Goal: Obtain resource: Obtain resource

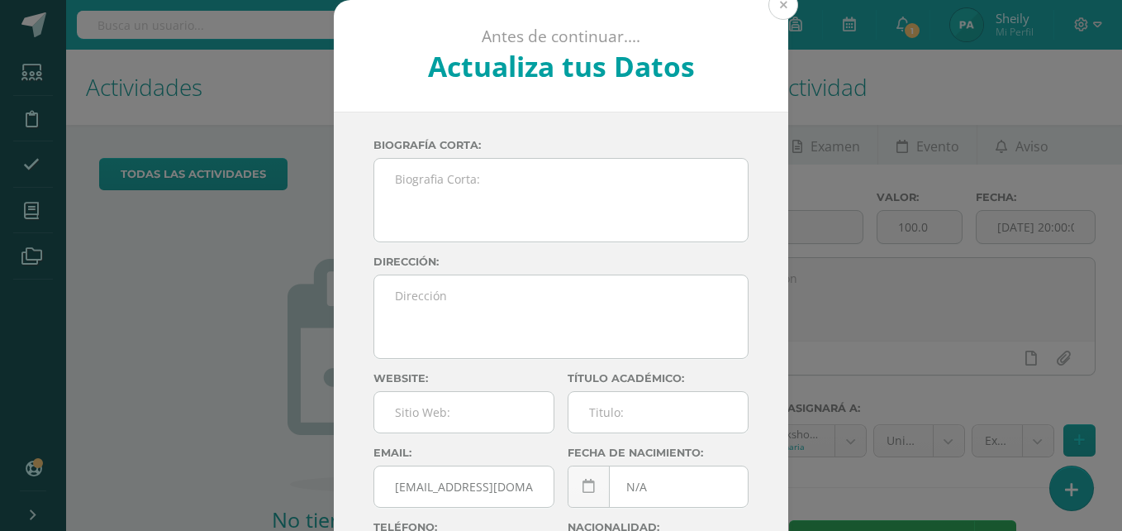
click at [778, 2] on button at bounding box center [784, 5] width 30 height 30
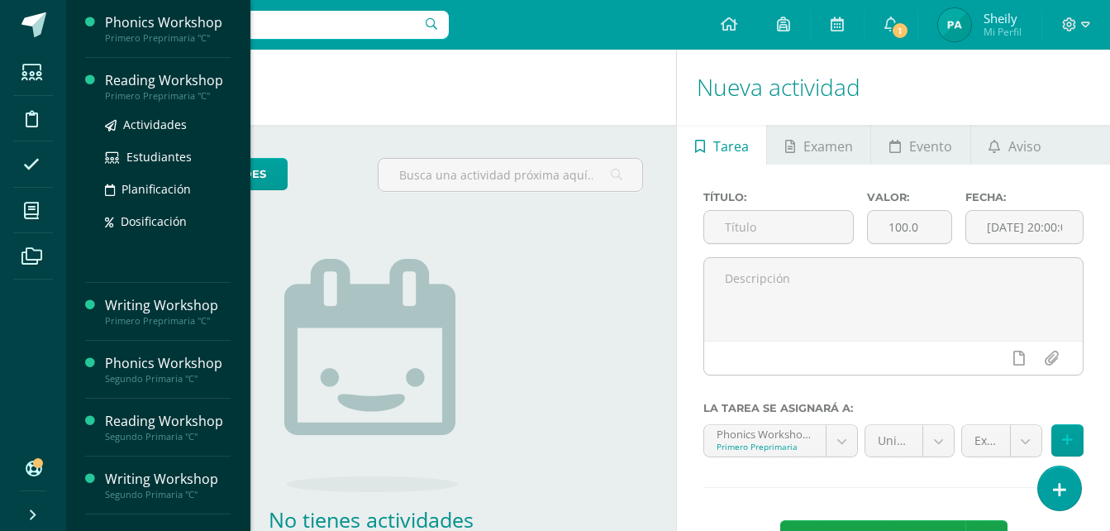
click at [176, 83] on div "Reading Workshop" at bounding box center [168, 80] width 126 height 19
click at [154, 80] on div "Reading Workshop" at bounding box center [168, 80] width 126 height 19
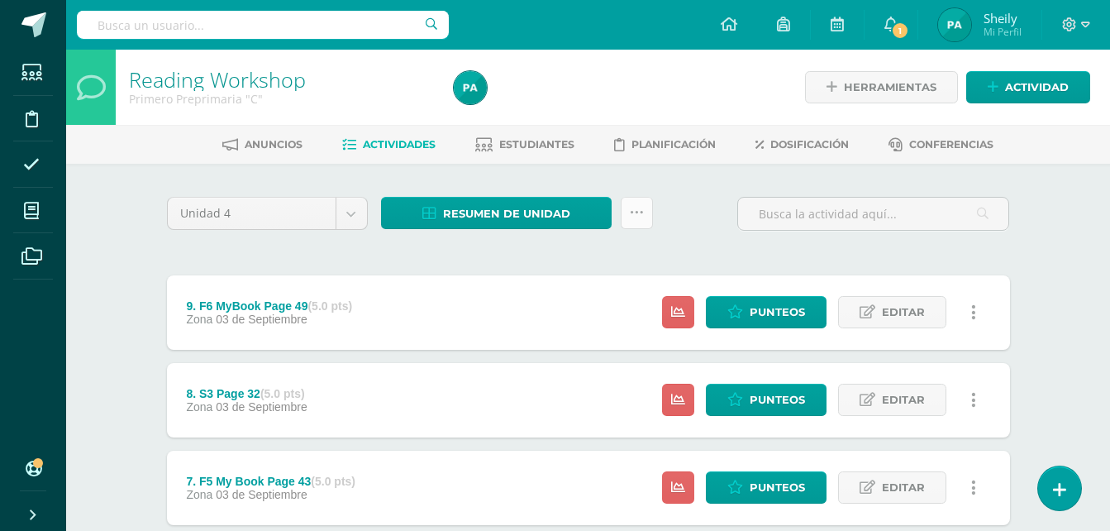
click at [640, 224] on link at bounding box center [637, 213] width 32 height 32
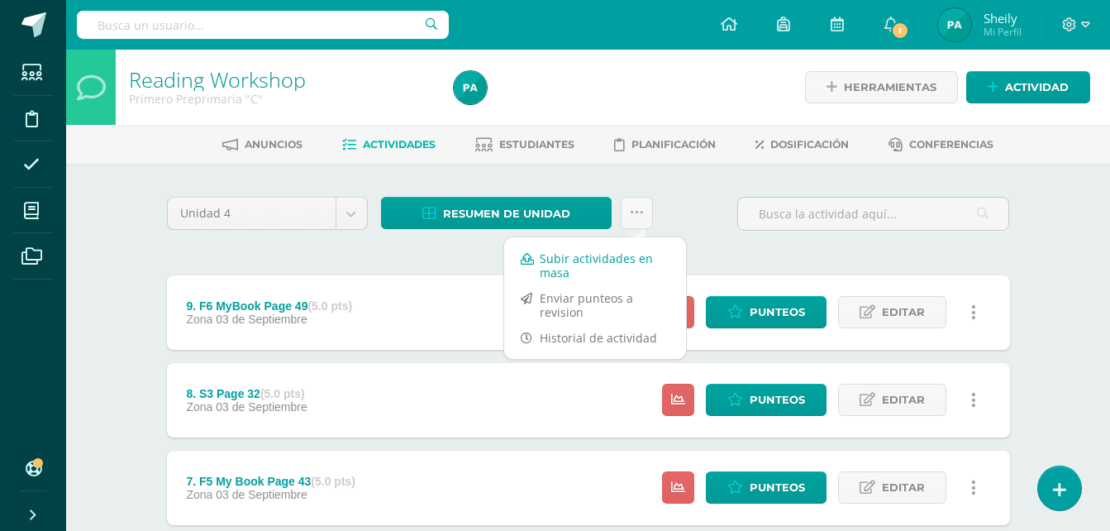
click at [565, 259] on link "Subir actividades en masa" at bounding box center [595, 265] width 182 height 40
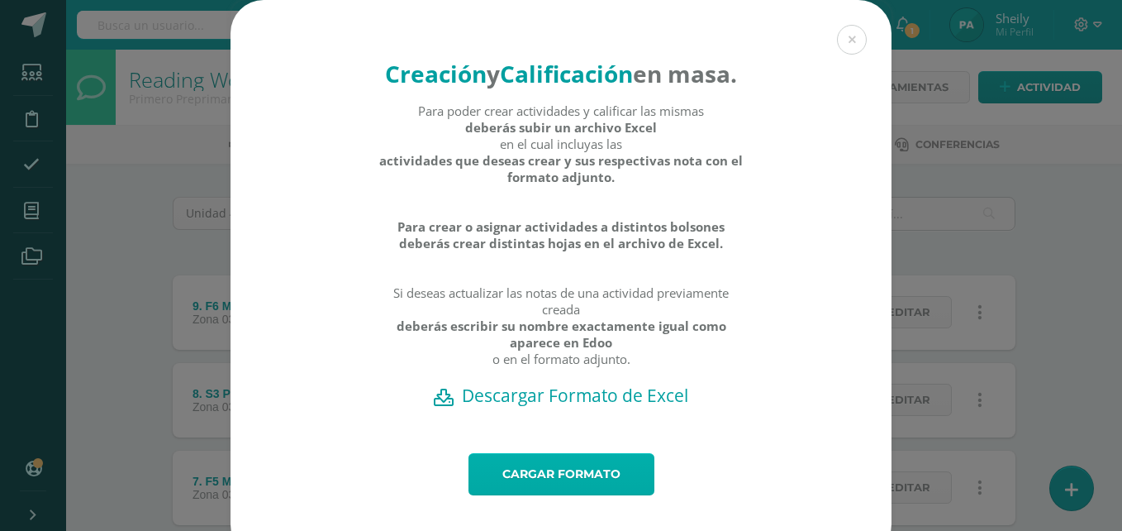
click at [568, 495] on link "Cargar formato" at bounding box center [562, 474] width 186 height 42
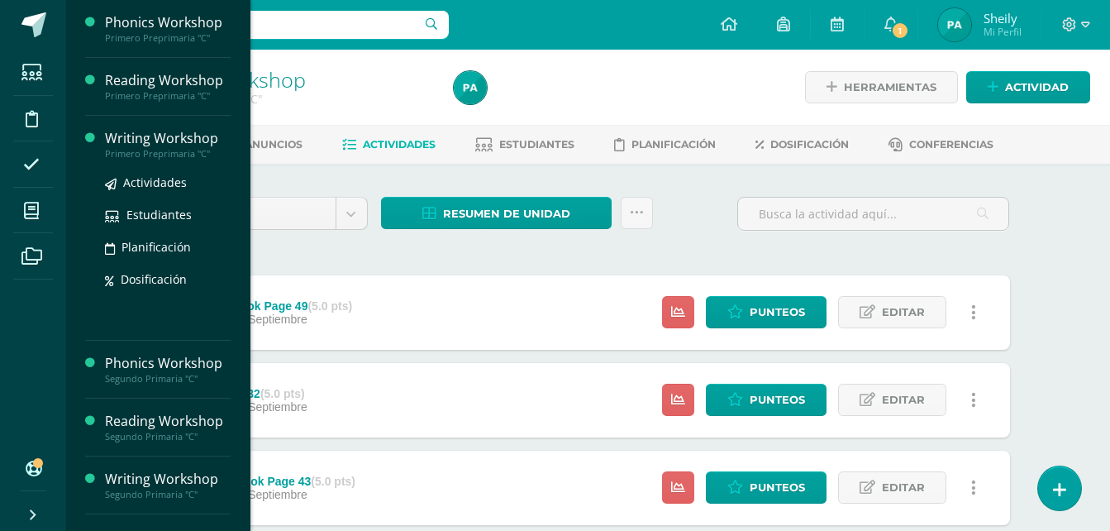
click at [174, 134] on div "Writing Workshop" at bounding box center [168, 138] width 126 height 19
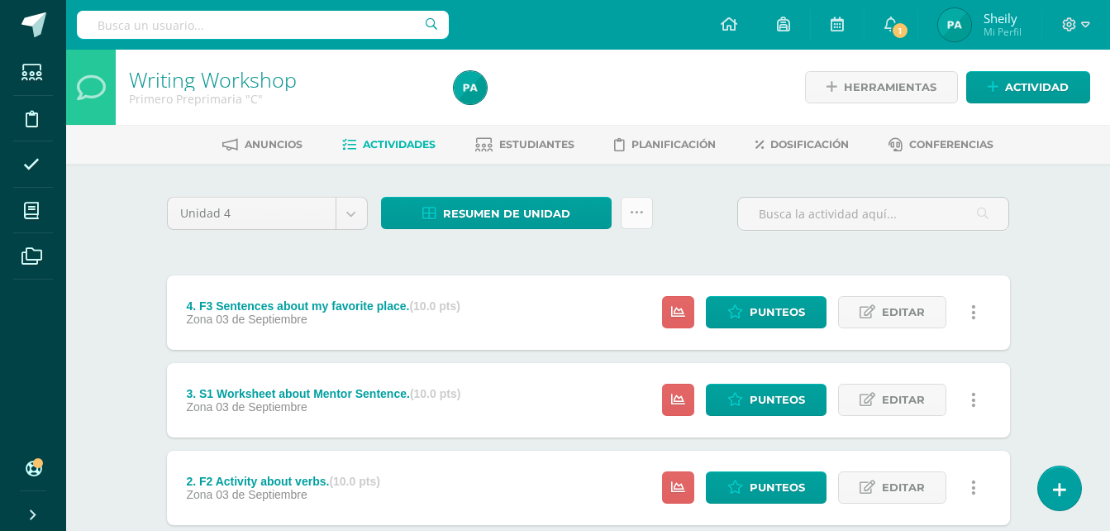
click at [633, 208] on icon at bounding box center [637, 213] width 14 height 14
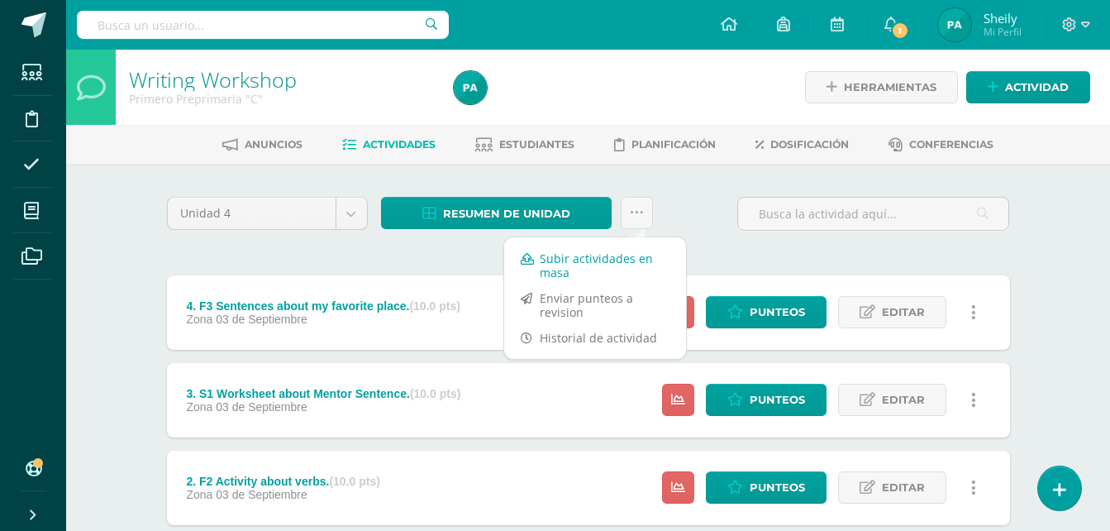
click at [548, 259] on link "Subir actividades en masa" at bounding box center [595, 265] width 182 height 40
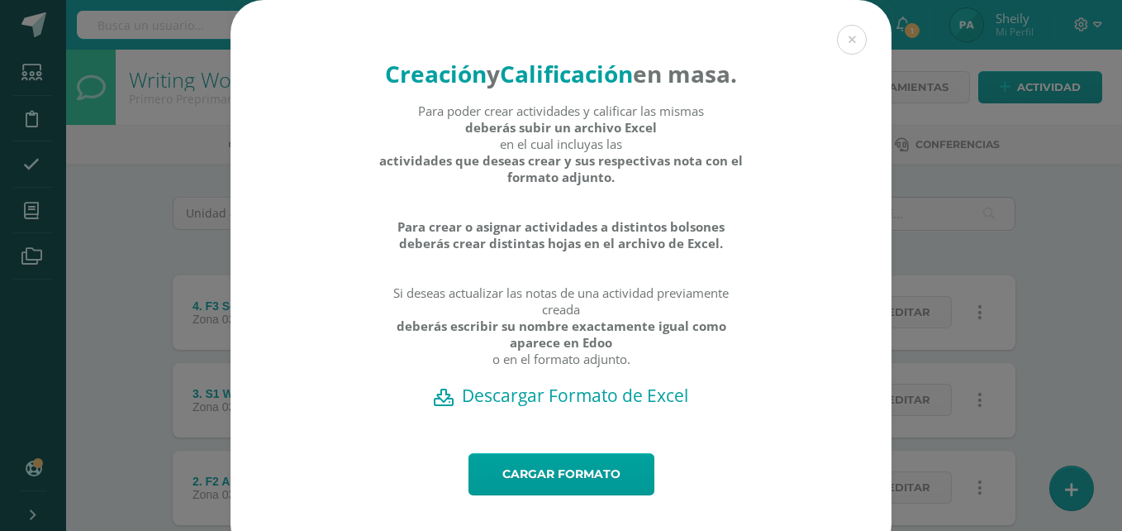
click at [607, 407] on h2 "Descargar Formato de Excel" at bounding box center [560, 394] width 603 height 23
click at [572, 495] on link "Cargar formato" at bounding box center [562, 474] width 186 height 42
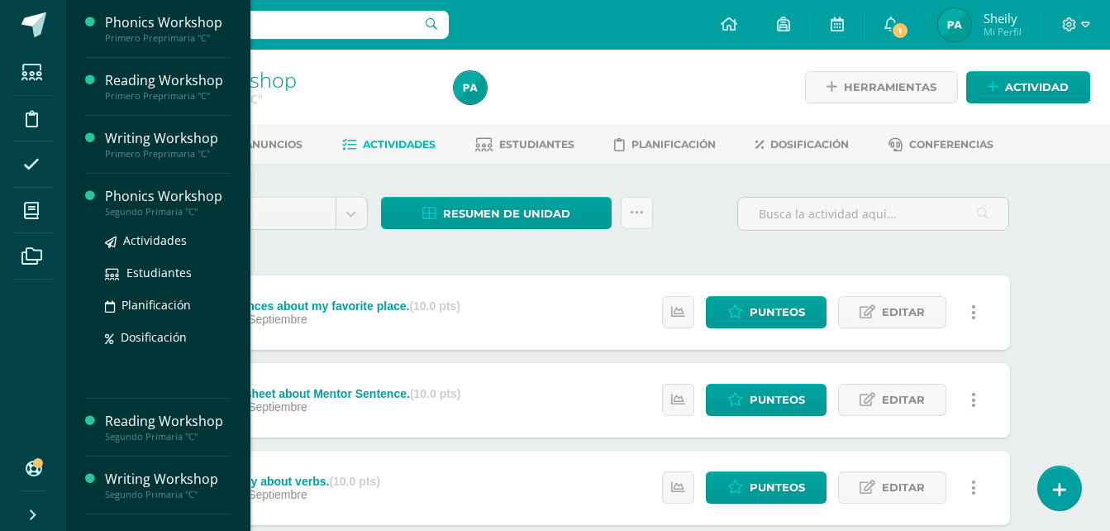
click at [168, 197] on div "Phonics Workshop" at bounding box center [168, 196] width 126 height 19
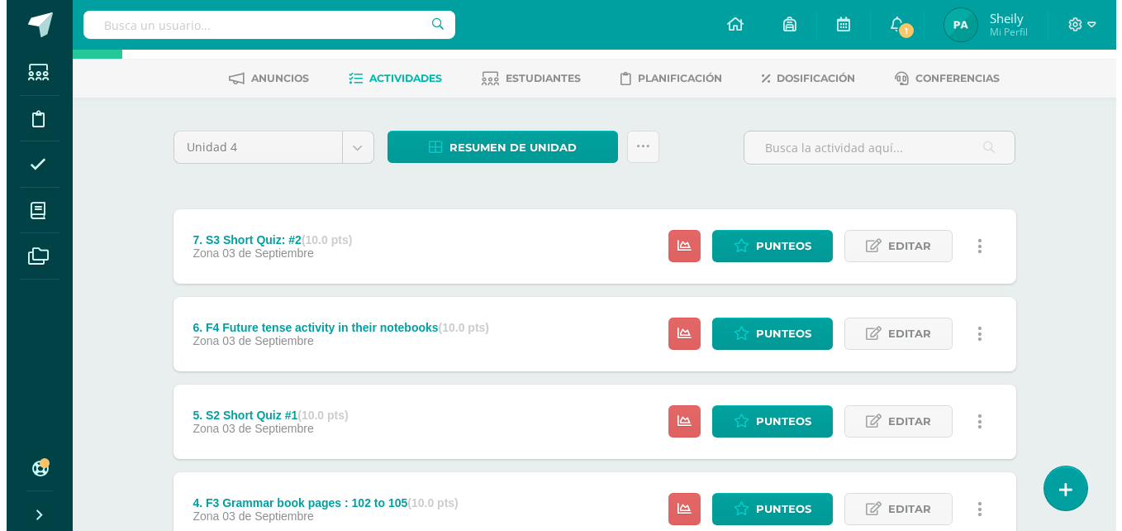
scroll to position [53, 0]
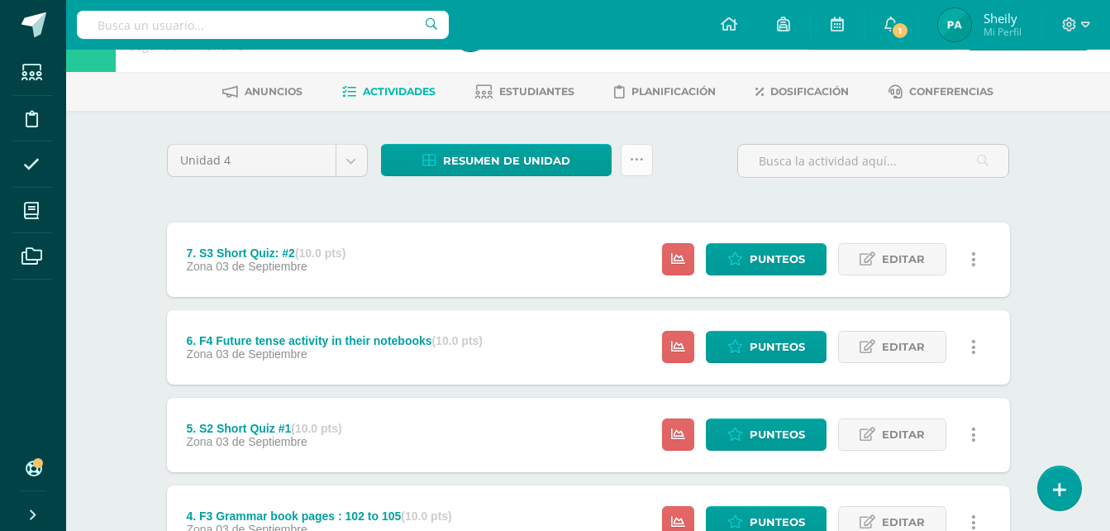
click at [643, 163] on link at bounding box center [637, 160] width 32 height 32
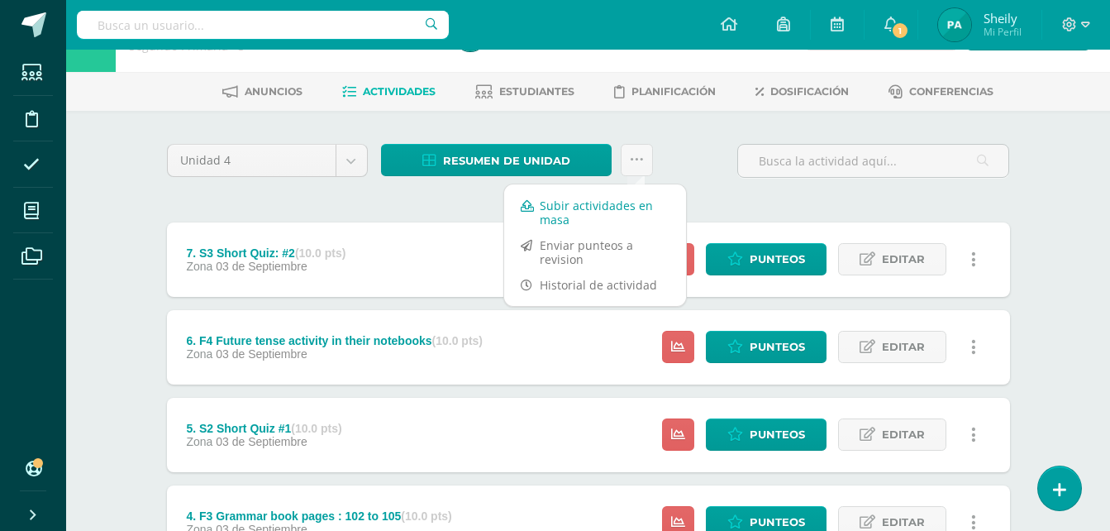
click at [551, 211] on link "Subir actividades en masa" at bounding box center [595, 213] width 182 height 40
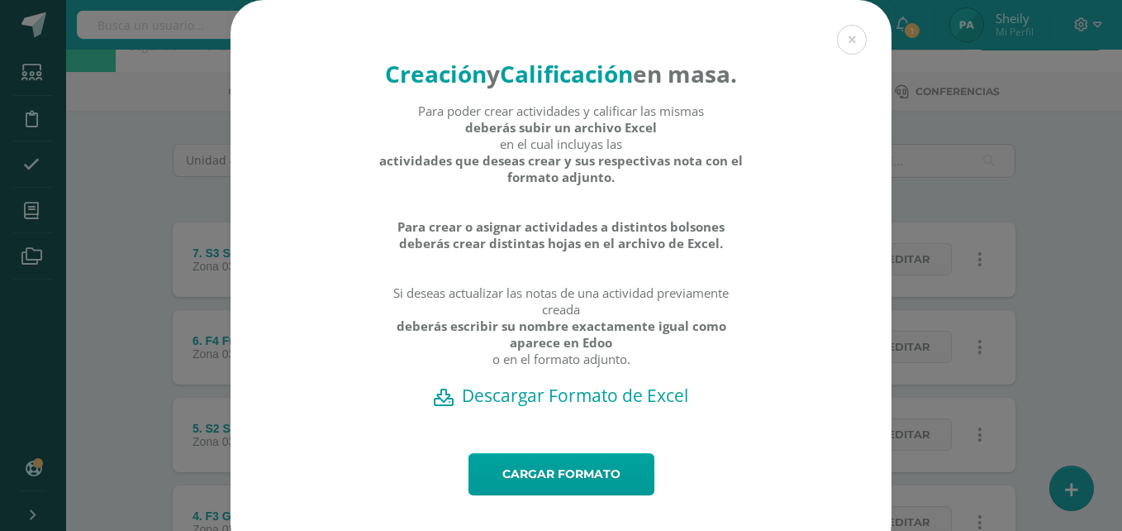
click at [599, 407] on h2 "Descargar Formato de Excel" at bounding box center [560, 394] width 603 height 23
